Goal: Task Accomplishment & Management: Manage account settings

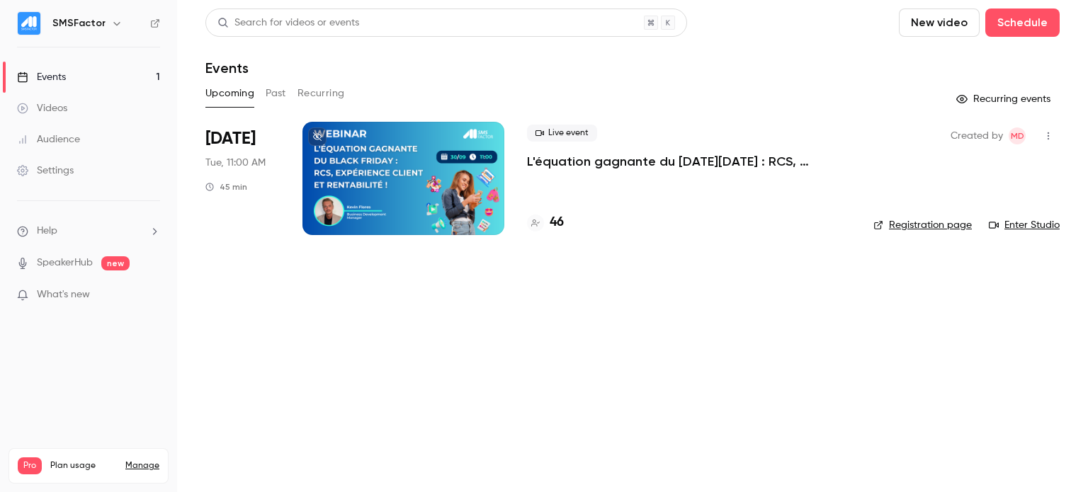
click at [625, 161] on p "L'équation gagnante du [DATE][DATE] : RCS, expérience client et rentabilité !" at bounding box center [689, 161] width 324 height 17
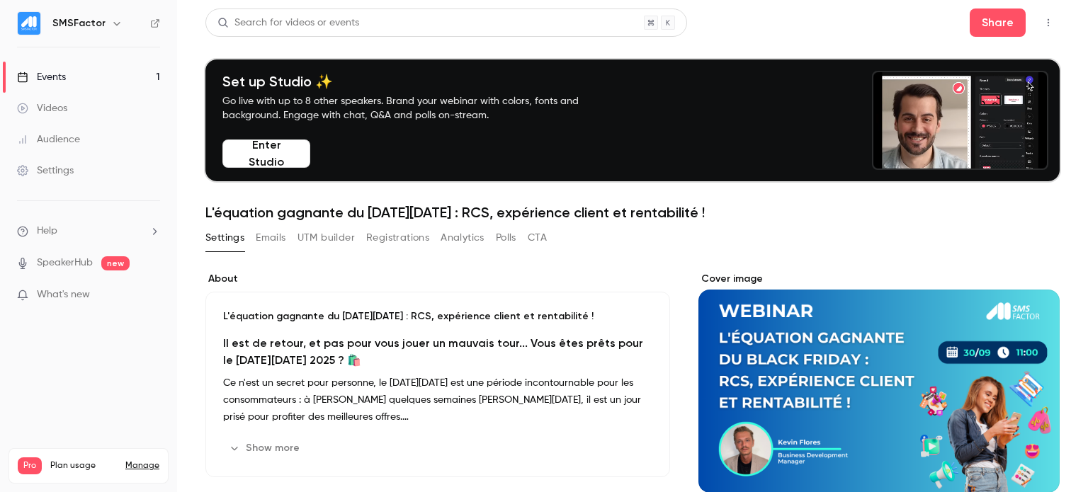
click at [382, 243] on button "Registrations" at bounding box center [397, 238] width 63 height 23
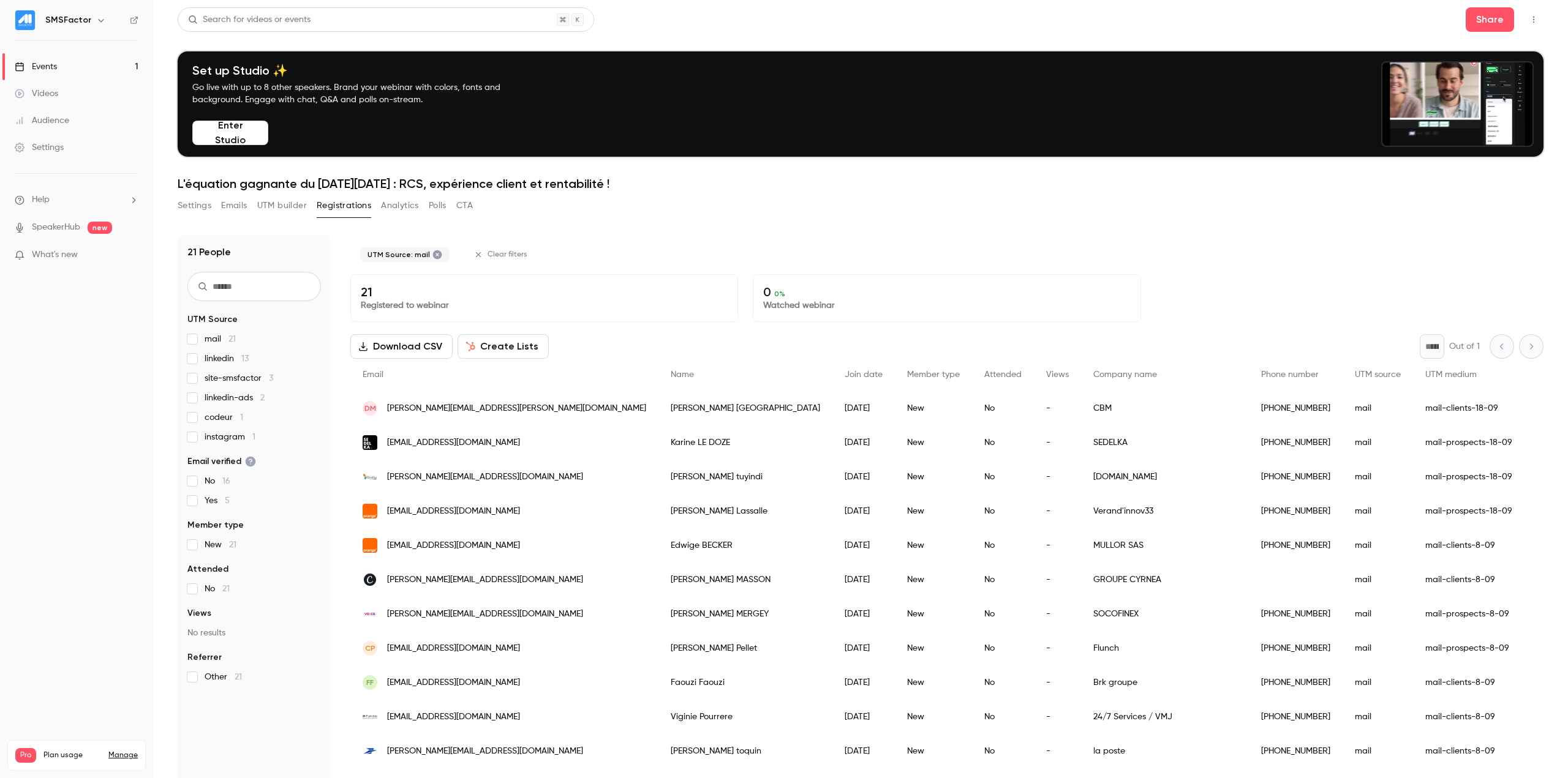
click at [220, 358] on span "linkedin 13" at bounding box center [227, 359] width 44 height 12
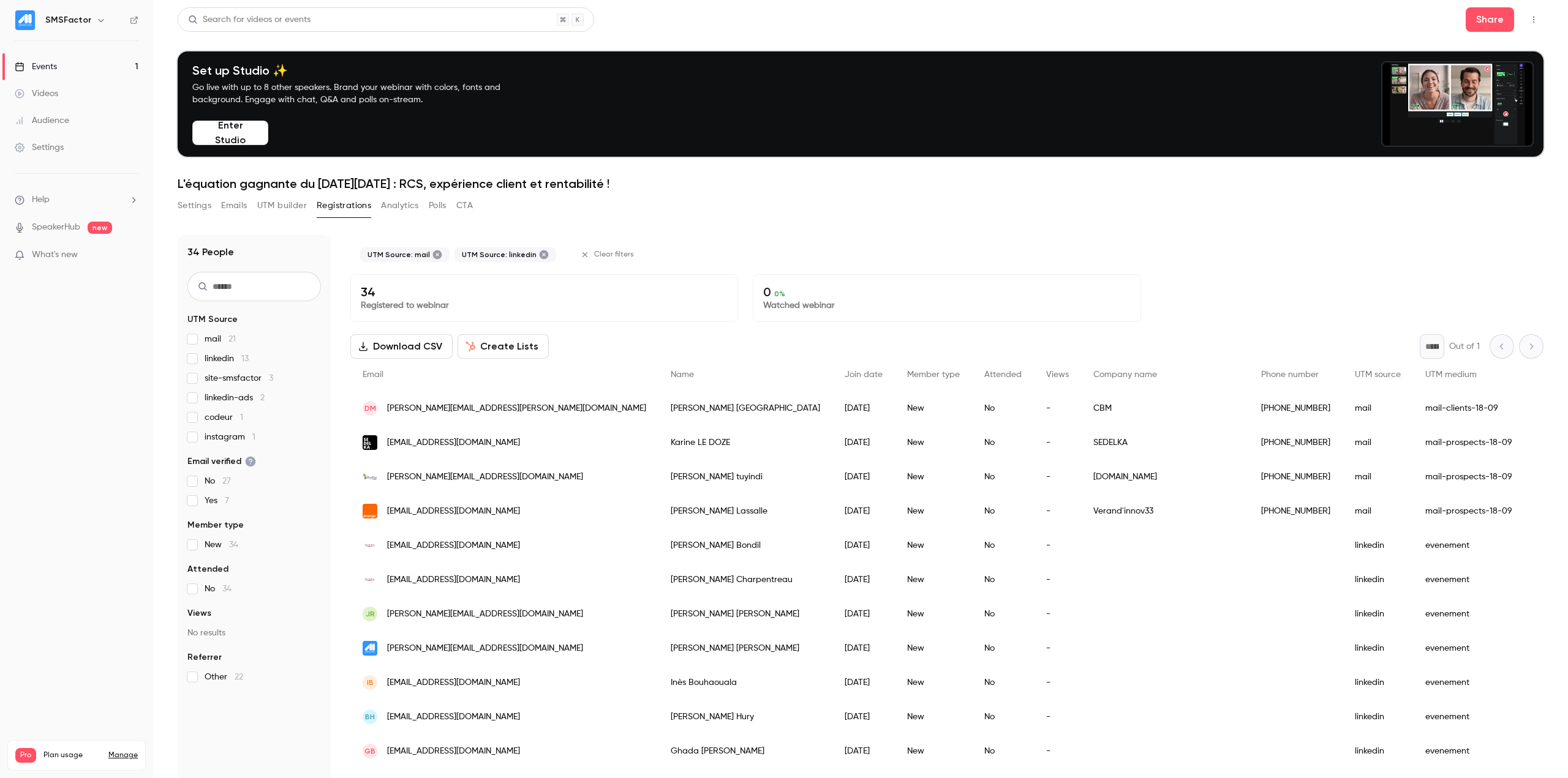
click at [211, 339] on span "mail 21" at bounding box center [221, 339] width 31 height 12
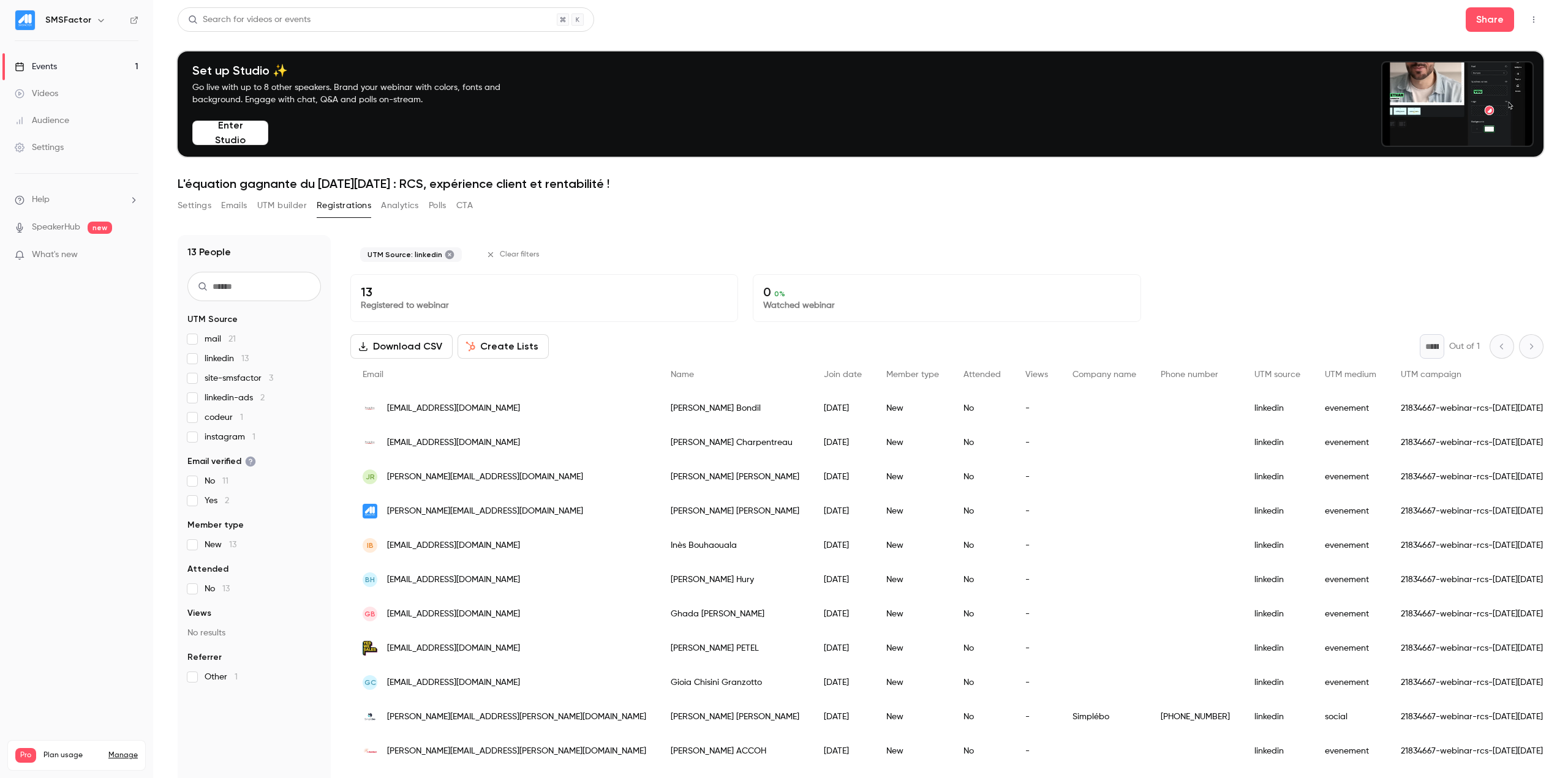
scroll to position [120, 0]
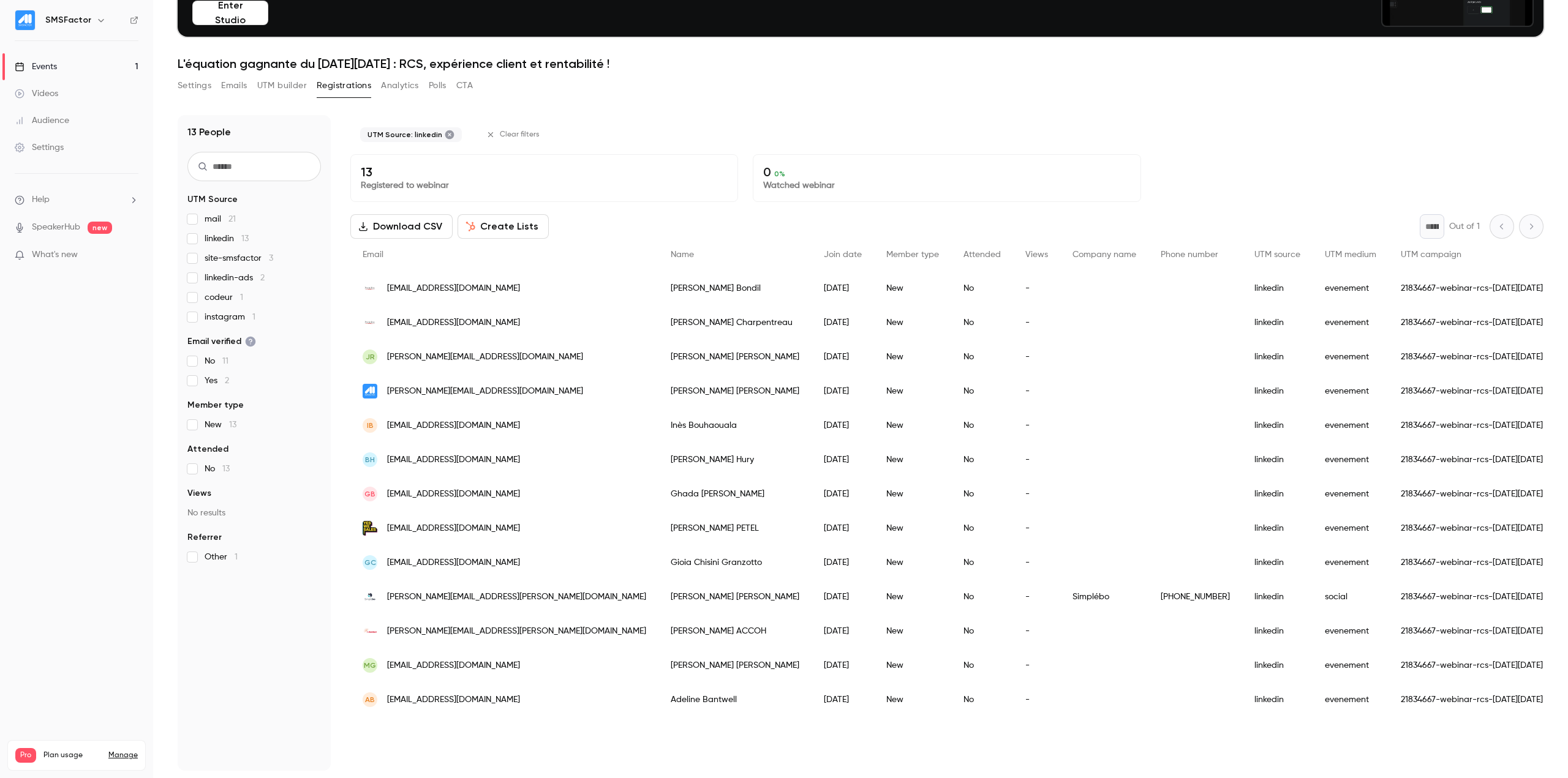
click at [234, 231] on div "mail 21 linkedin 13 site-smsfactor 3 linkedin-ads 2 codeur 1 instagram 1" at bounding box center [254, 267] width 133 height 110
click at [226, 239] on span "linkedin 13" at bounding box center [227, 239] width 44 height 12
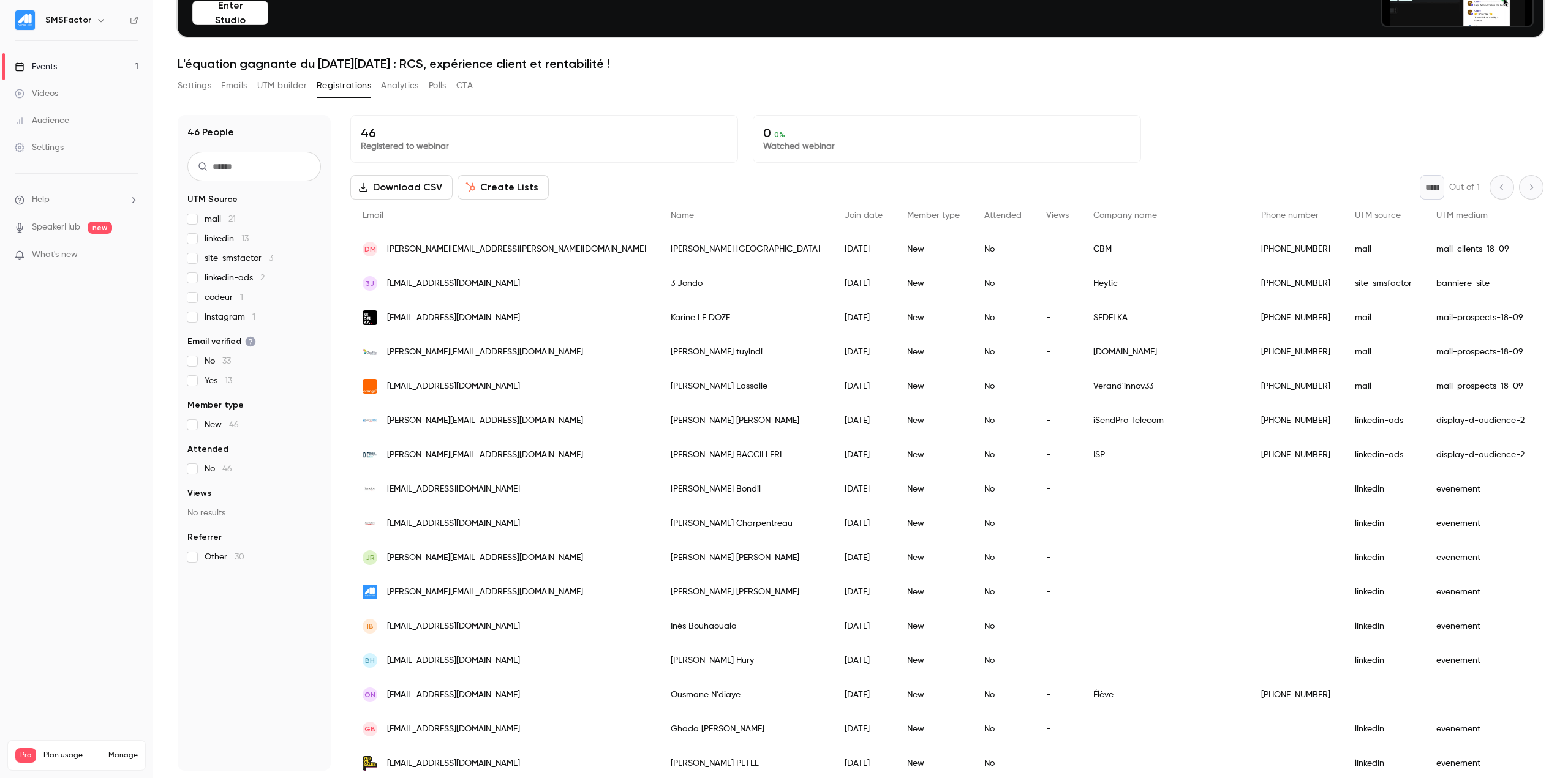
click at [226, 259] on span "site-smsfactor 3" at bounding box center [239, 258] width 68 height 12
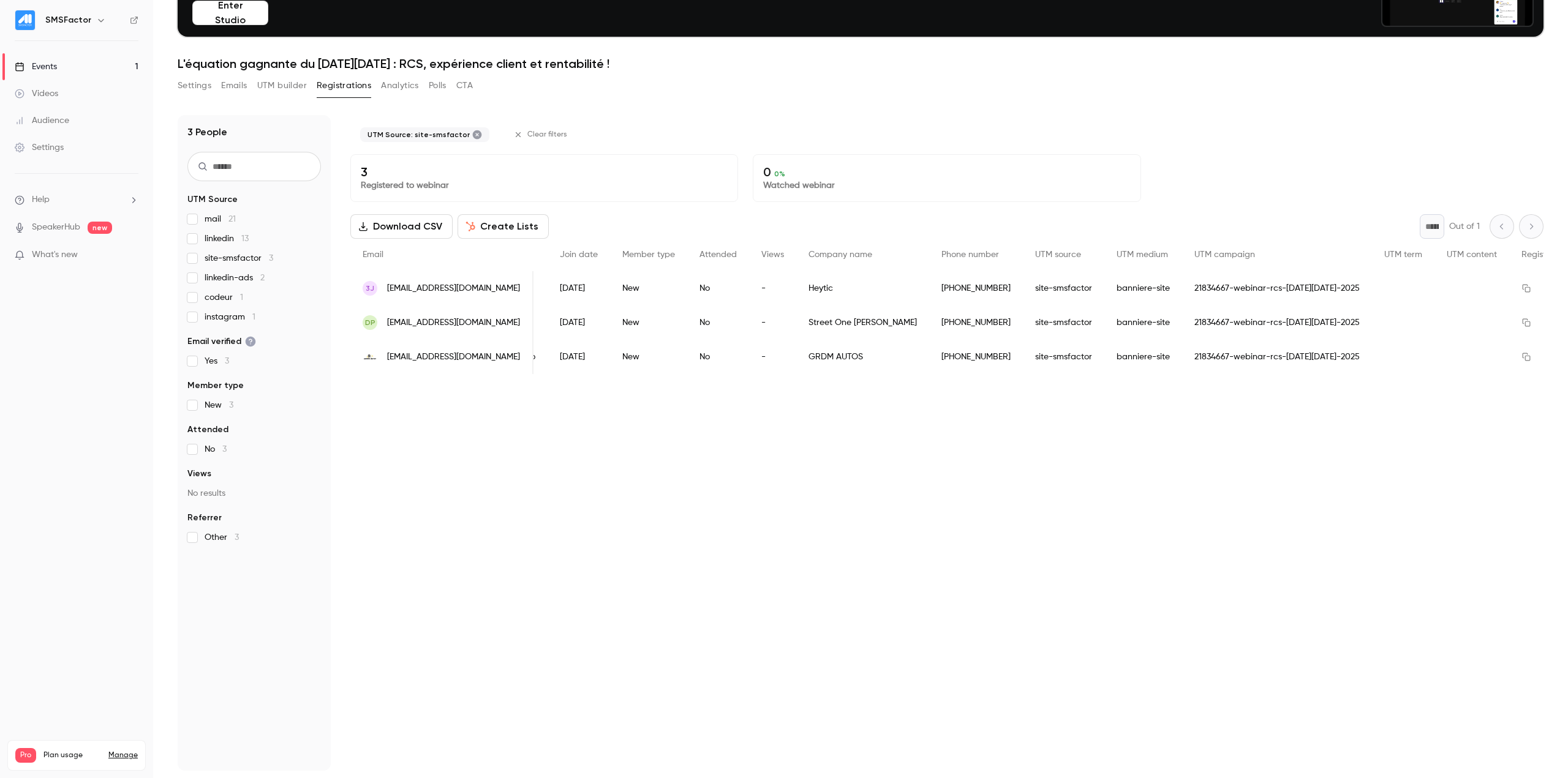
scroll to position [0, 0]
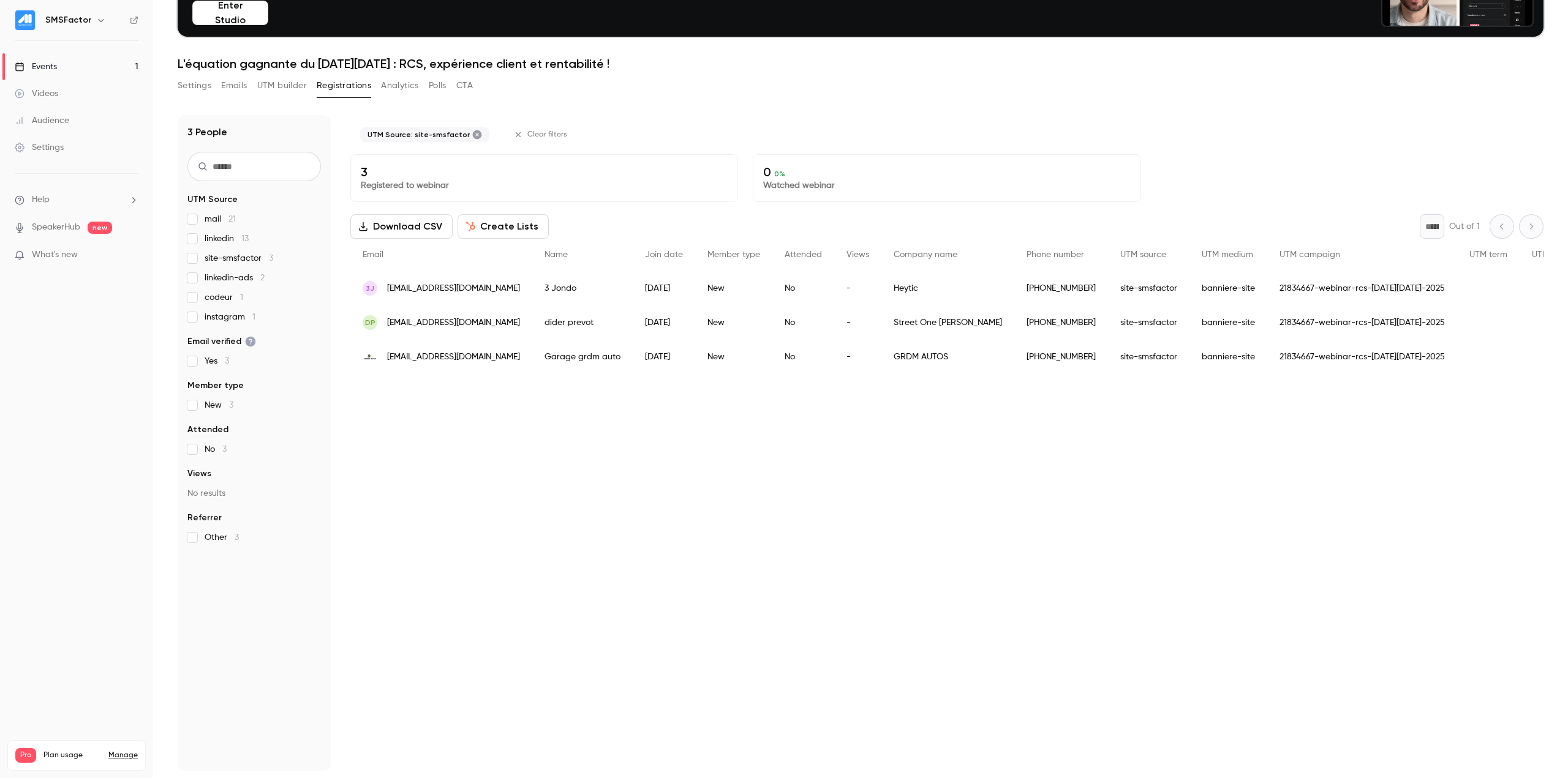
click at [218, 264] on span "site-smsfactor 3" at bounding box center [239, 258] width 68 height 12
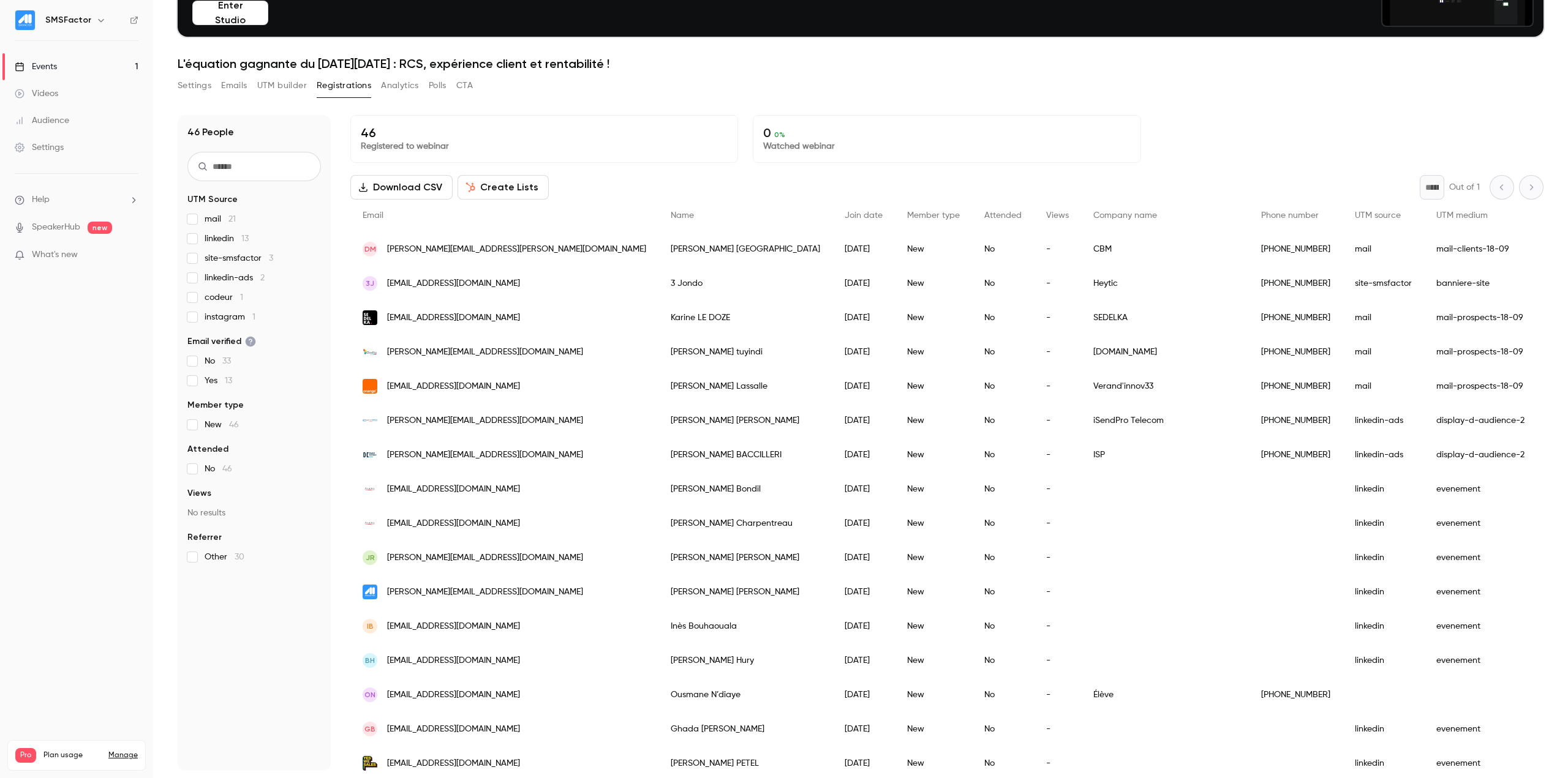
click at [215, 280] on span "linkedin-ads 2" at bounding box center [234, 277] width 60 height 12
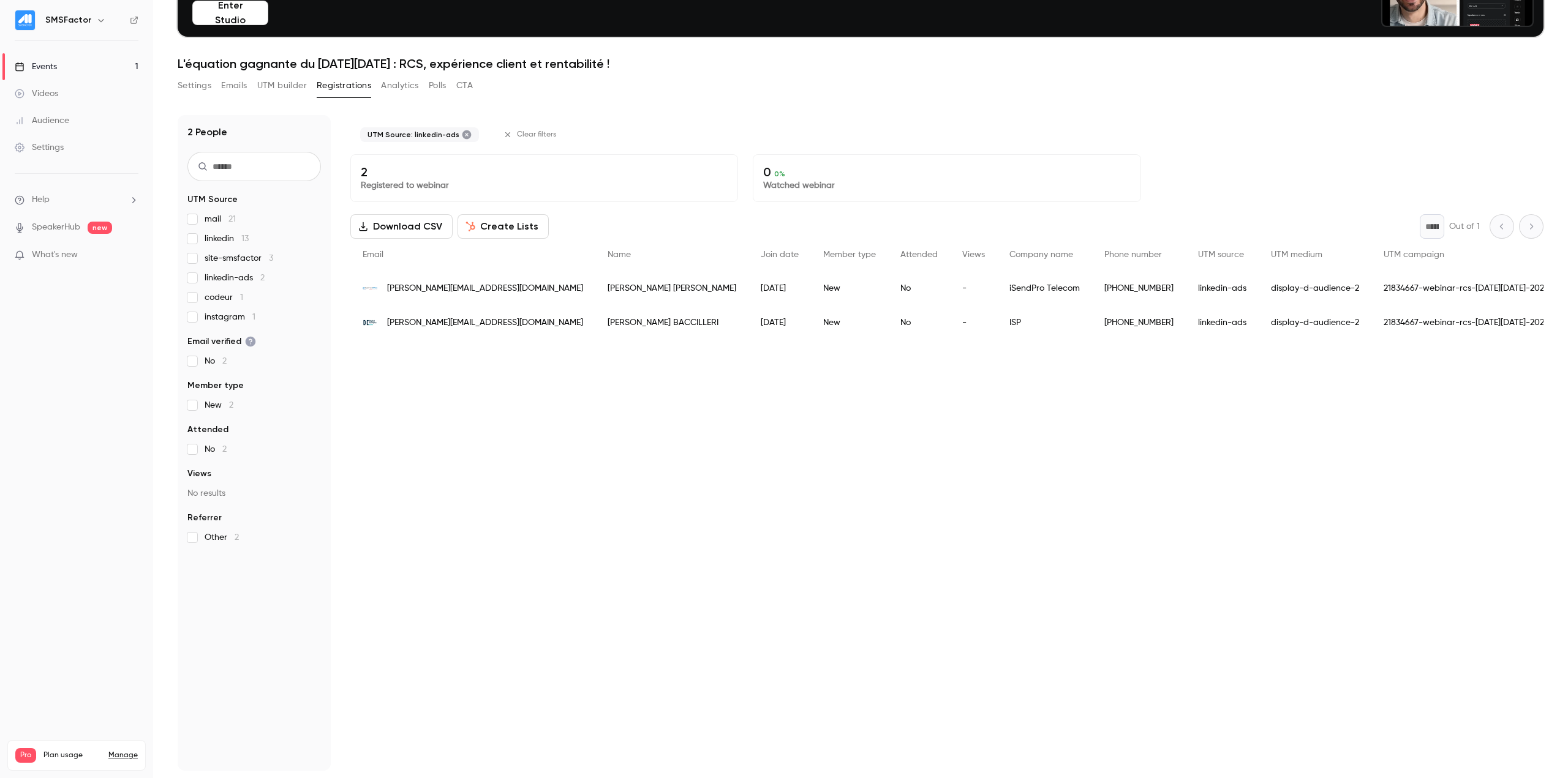
click at [232, 278] on span "linkedin-ads 2" at bounding box center [234, 277] width 60 height 12
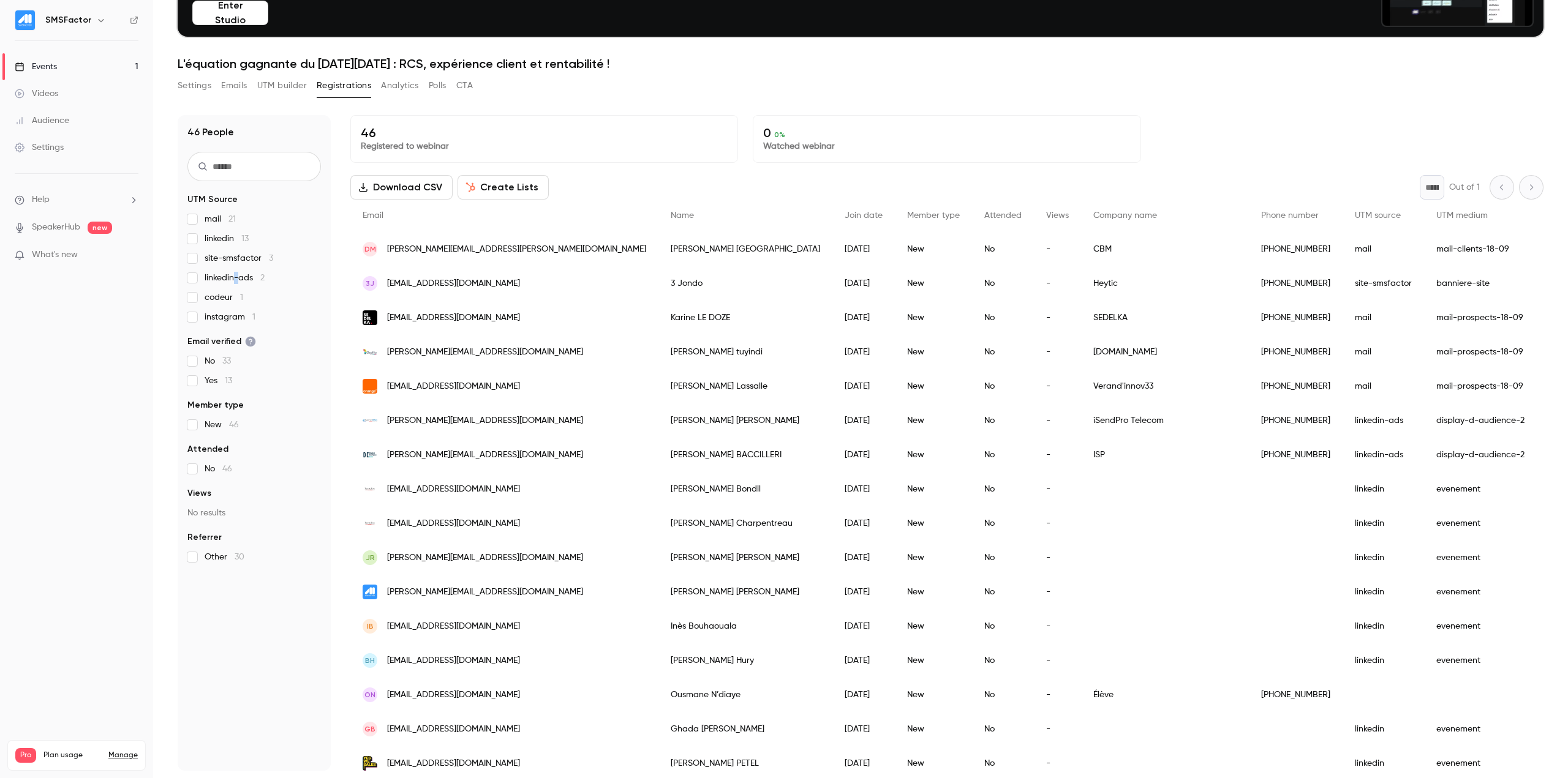
click at [232, 278] on span "linkedin-ads 2" at bounding box center [234, 277] width 60 height 12
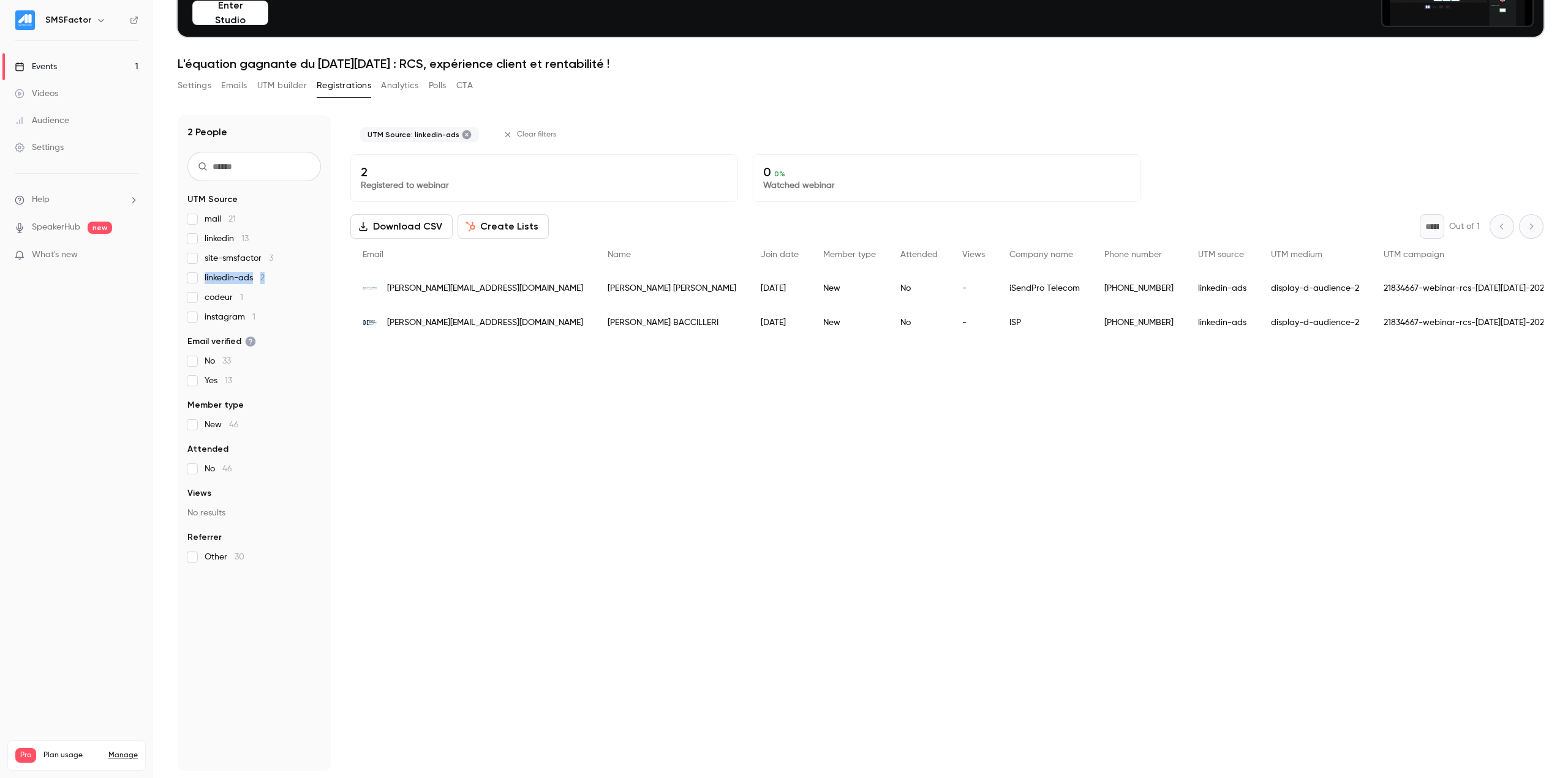
click at [232, 278] on span "linkedin-ads 2" at bounding box center [234, 277] width 60 height 12
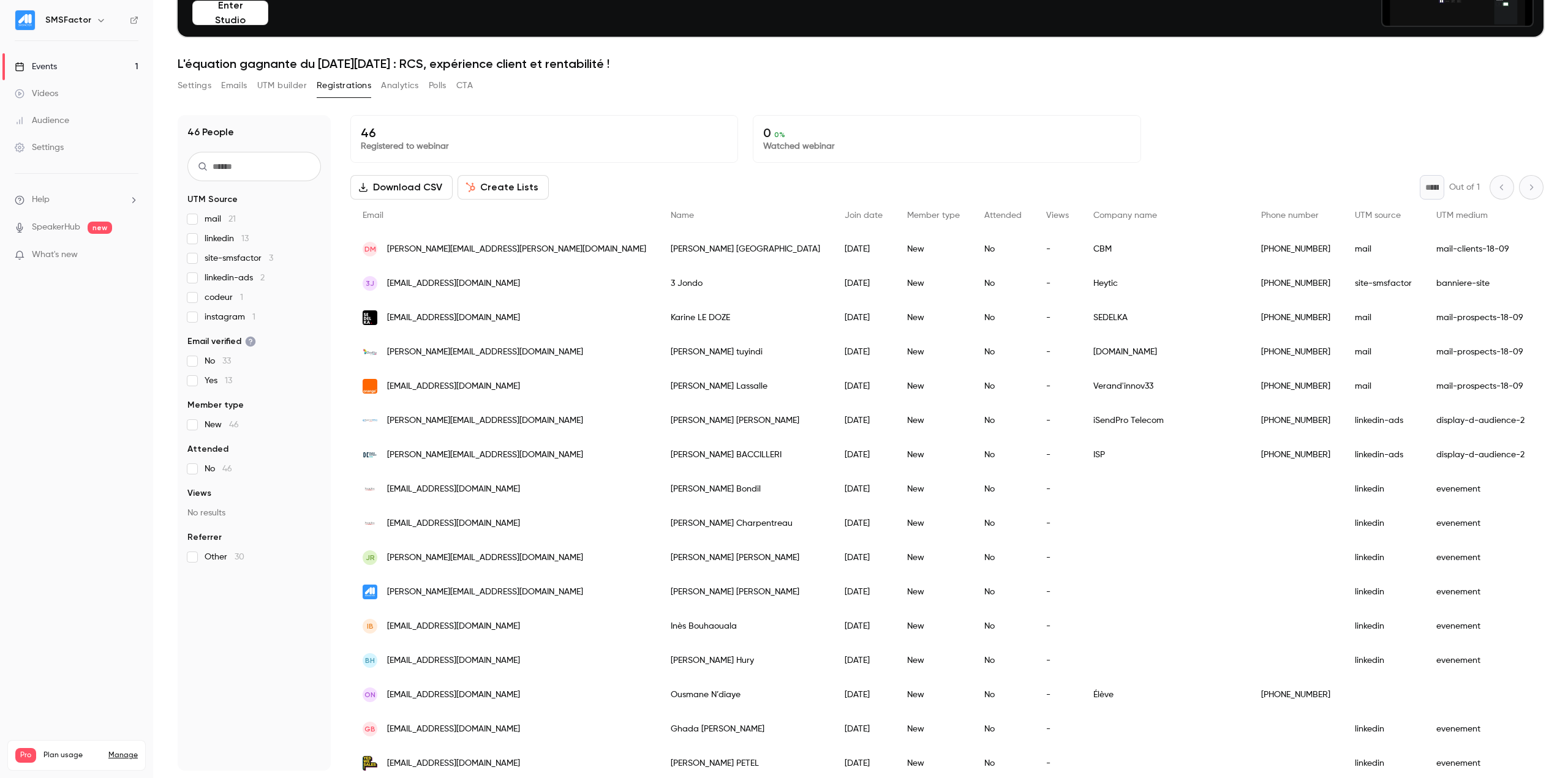
click at [226, 289] on div "mail 21 linkedin 13 site-smsfactor 3 linkedin-ads 2 codeur 1 instagram 1" at bounding box center [254, 267] width 133 height 110
click at [223, 298] on span "codeur 1" at bounding box center [224, 297] width 39 height 12
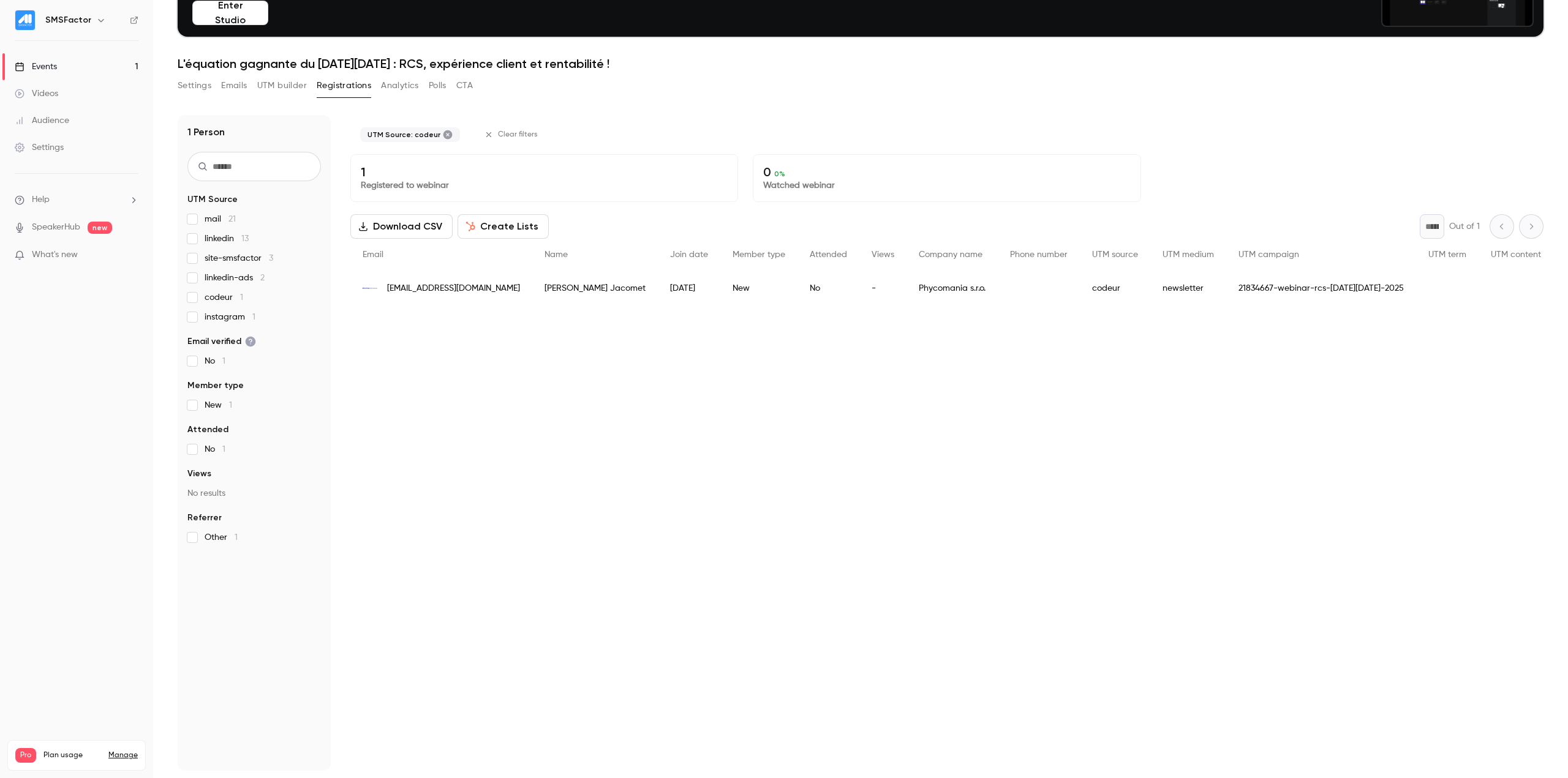
click at [223, 297] on span "codeur 1" at bounding box center [224, 297] width 39 height 12
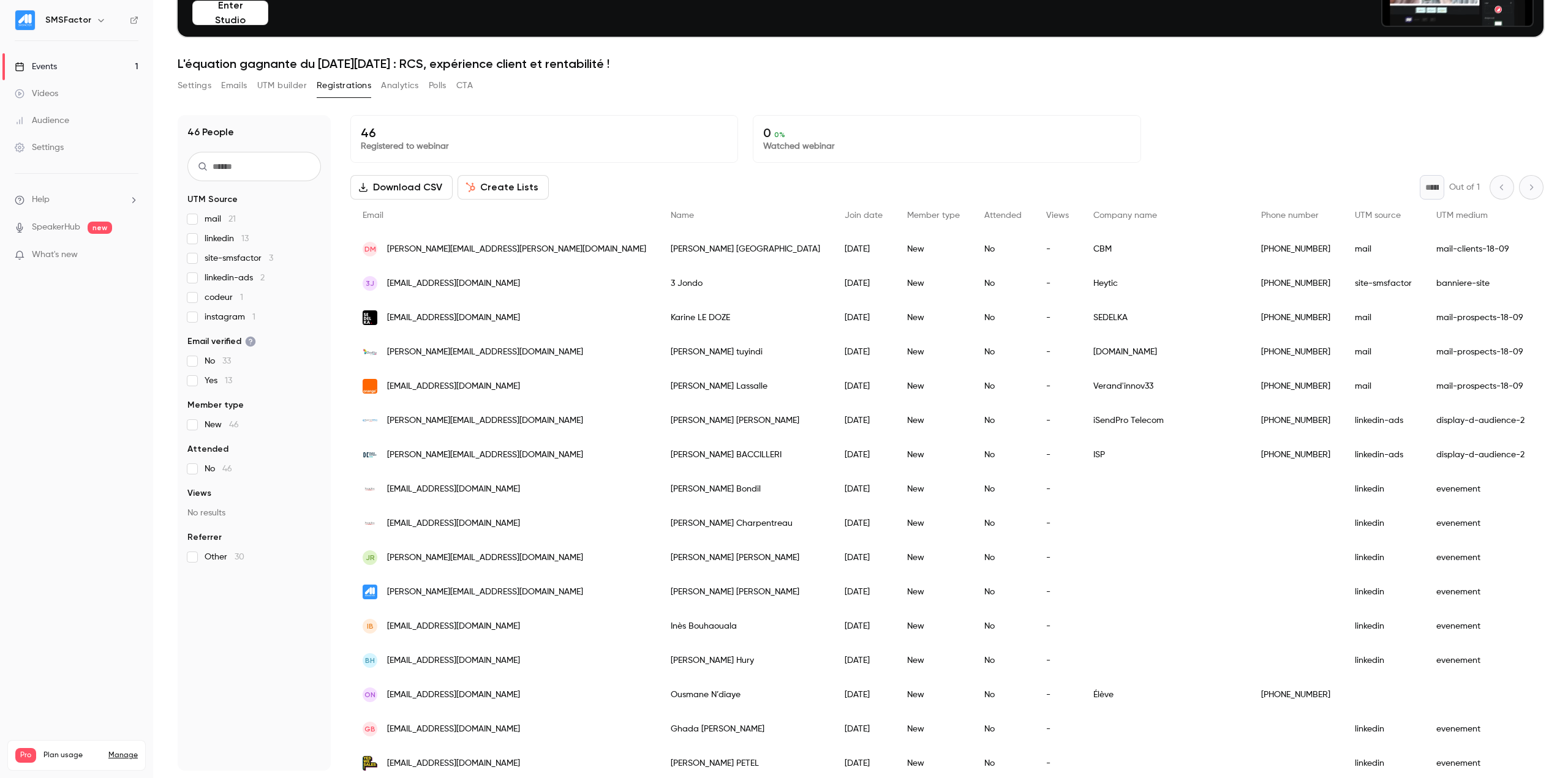
click at [226, 300] on span "codeur 1" at bounding box center [224, 297] width 39 height 12
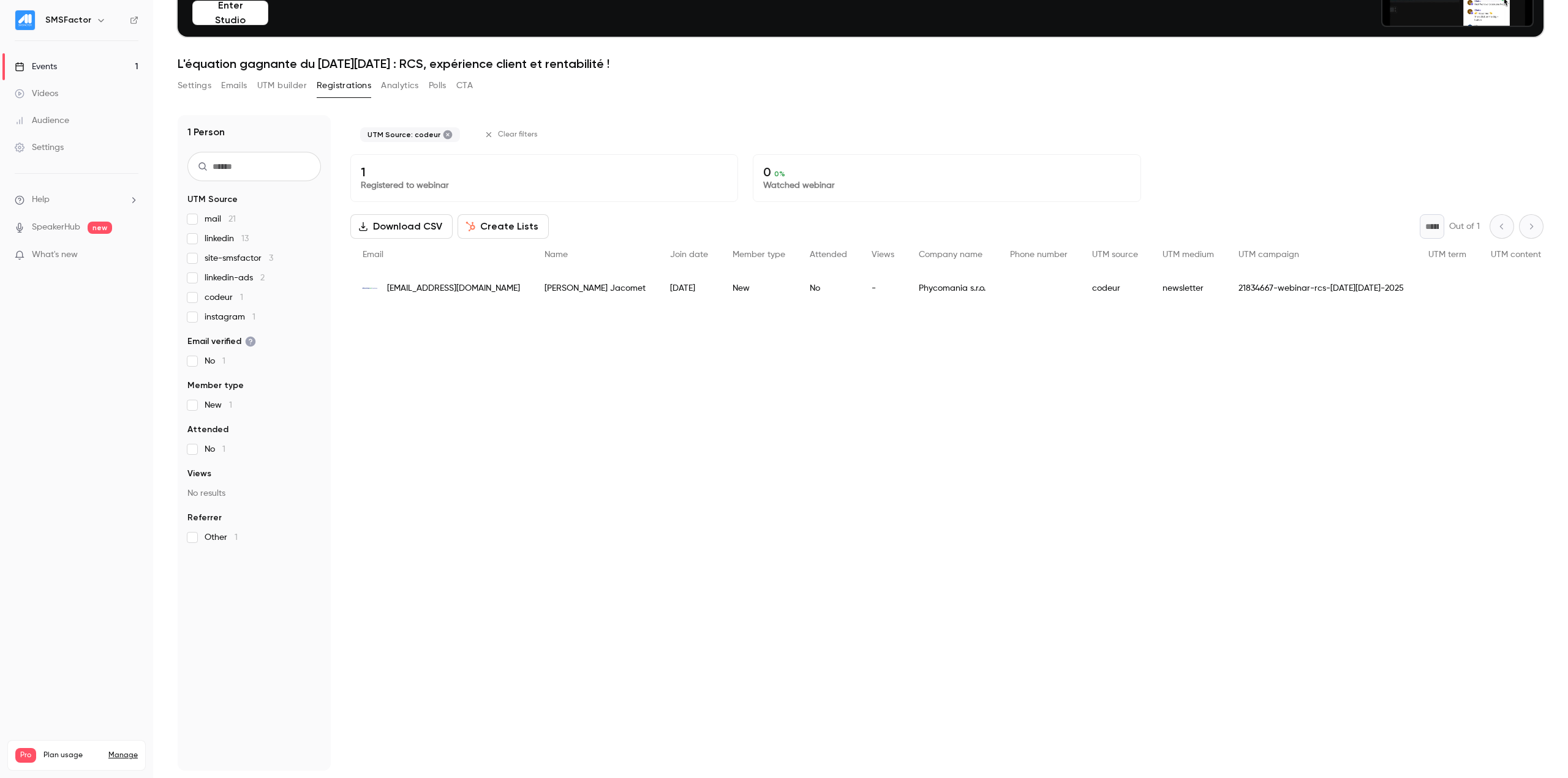
click at [226, 300] on span "codeur 1" at bounding box center [224, 297] width 39 height 12
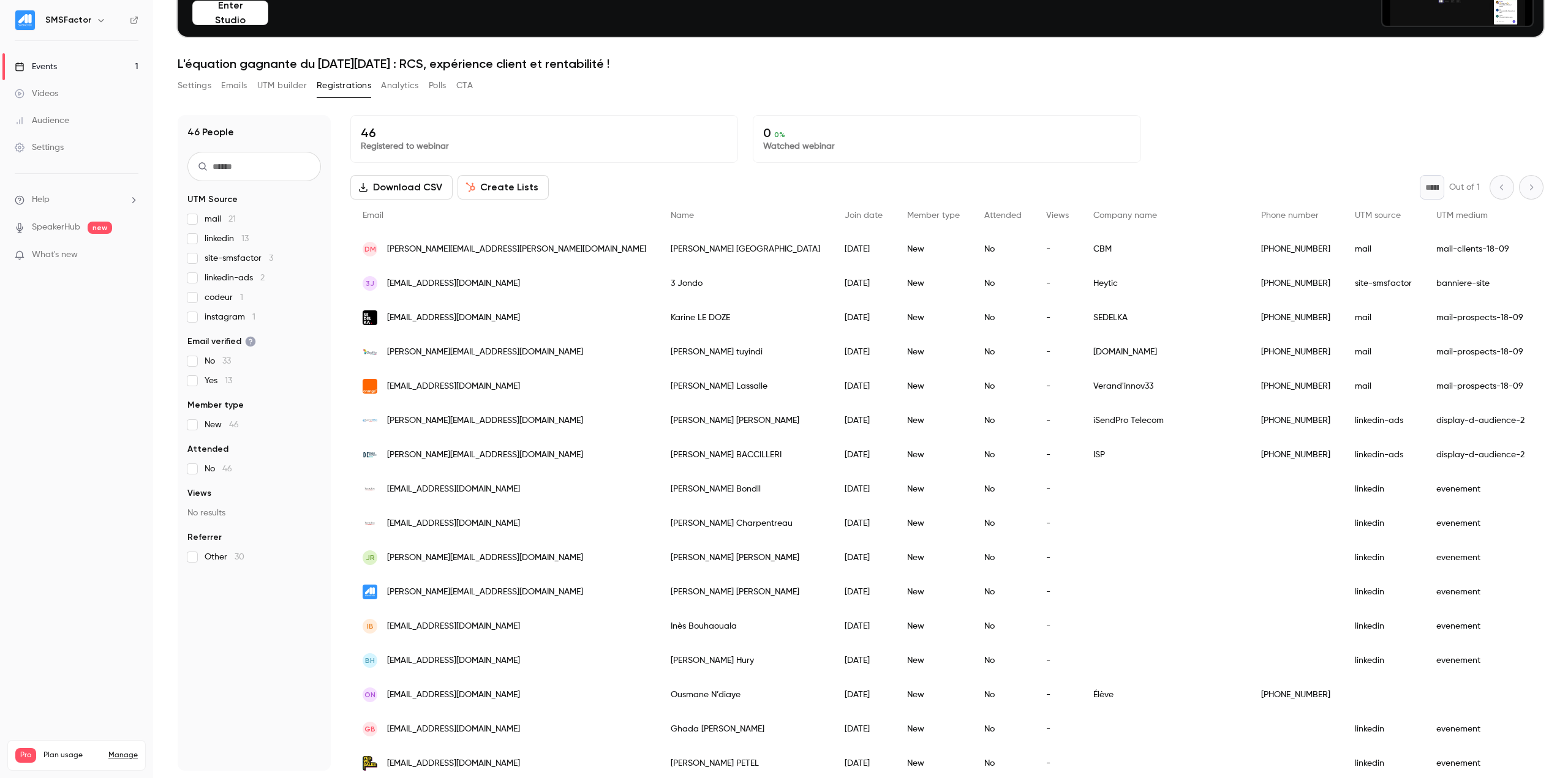
click at [223, 309] on div "mail 21 linkedin 13 site-smsfactor 3 linkedin-ads 2 codeur 1 instagram 1" at bounding box center [254, 267] width 133 height 110
click at [220, 322] on span "instagram 1" at bounding box center [230, 317] width 51 height 12
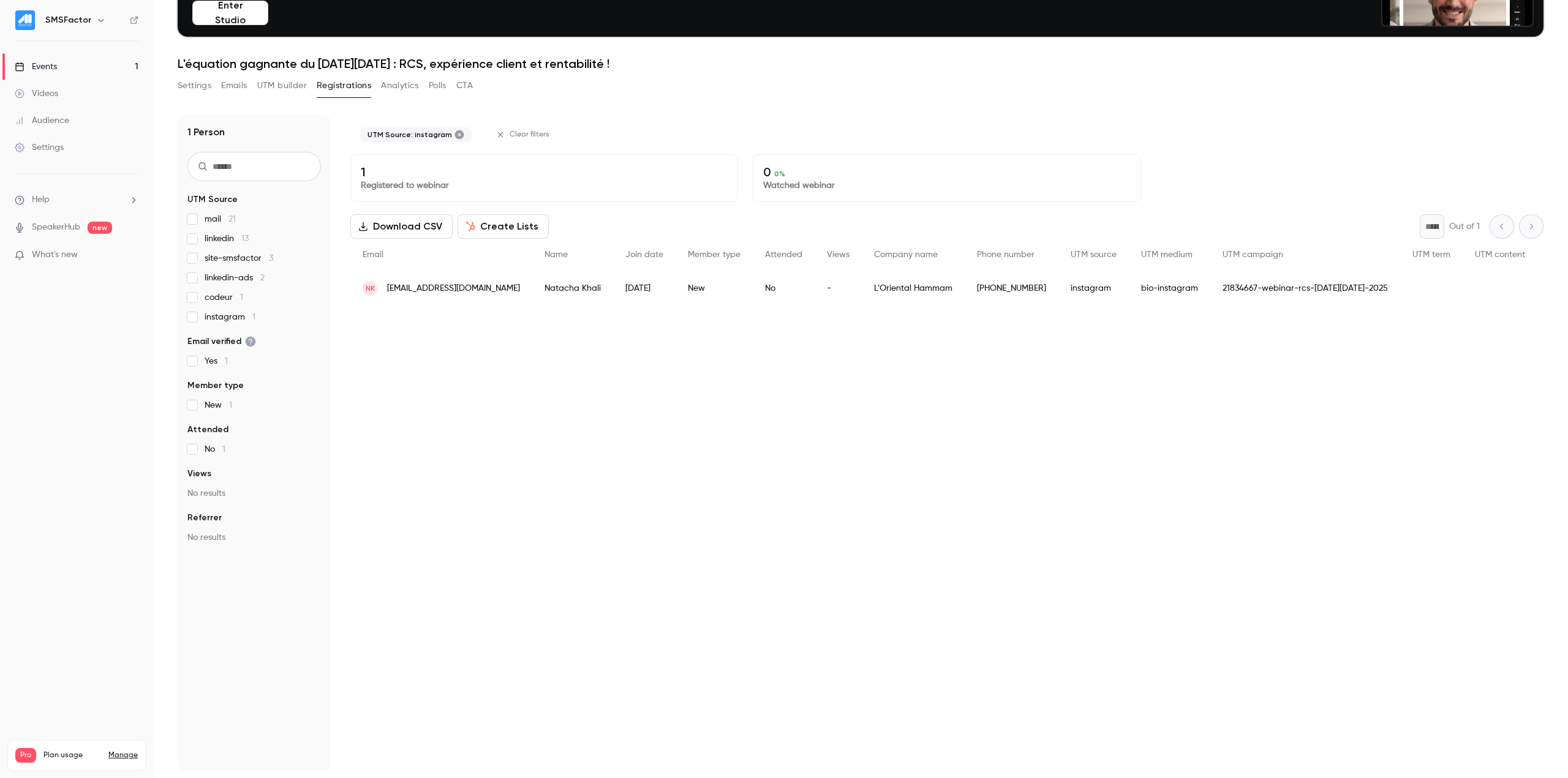
click at [220, 322] on span "instagram 1" at bounding box center [230, 317] width 51 height 12
